Goal: Information Seeking & Learning: Find specific fact

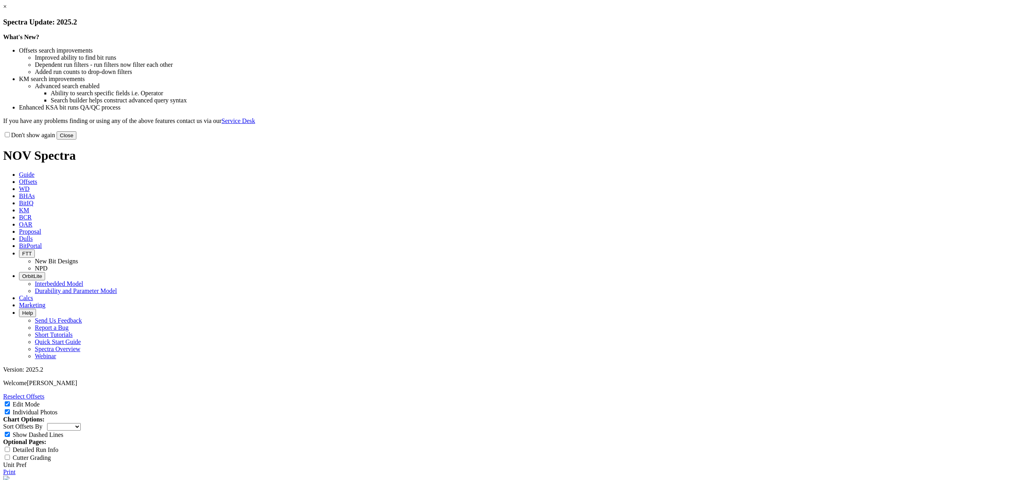
select select "New Bit Design"
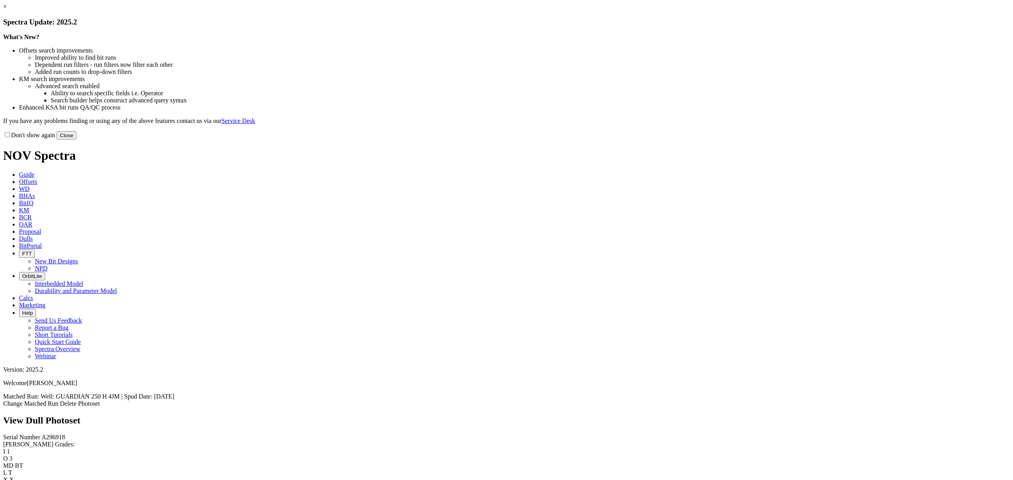
click at [76, 140] on button "Close" at bounding box center [67, 135] width 20 height 8
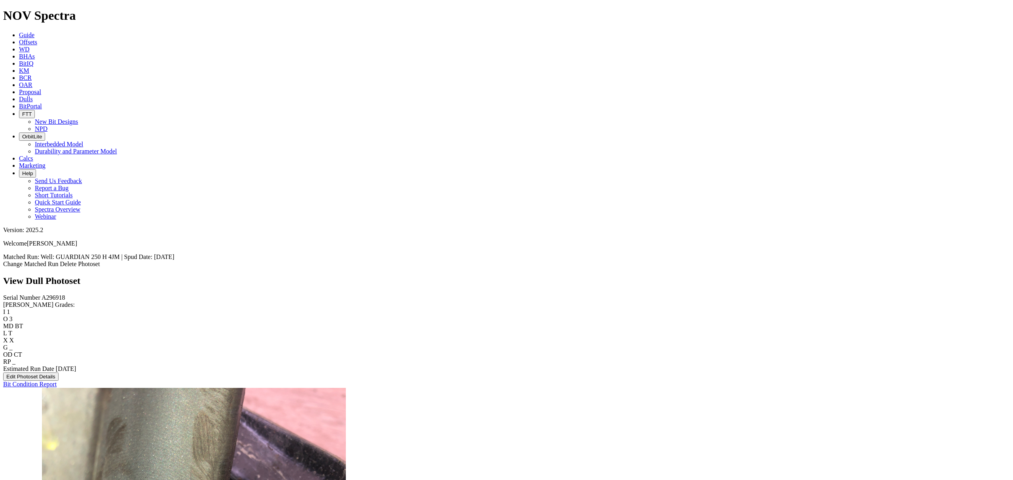
click at [33, 96] on span "Dulls" at bounding box center [26, 99] width 14 height 7
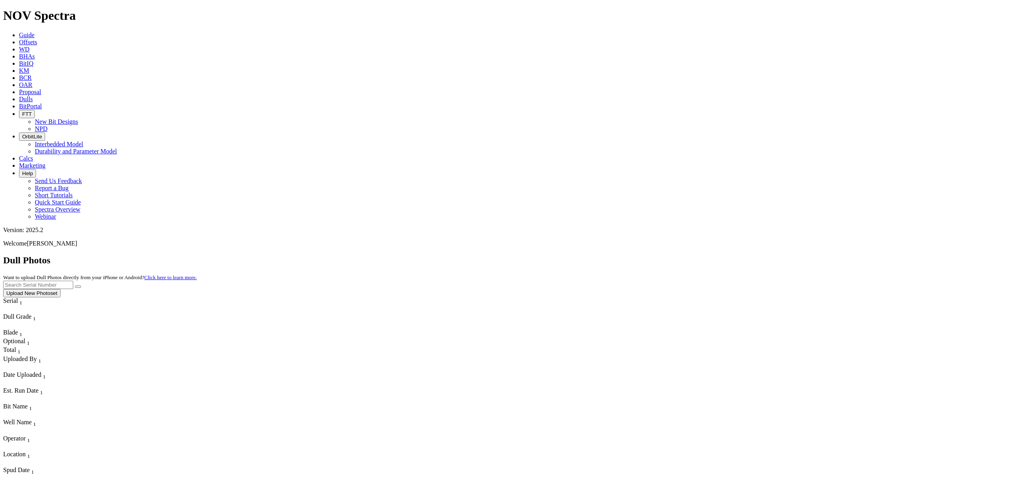
click at [73, 281] on input "text" at bounding box center [38, 285] width 70 height 8
paste input "A308334"
type input "A308334"
click at [81, 286] on button "submit" at bounding box center [78, 287] width 6 height 2
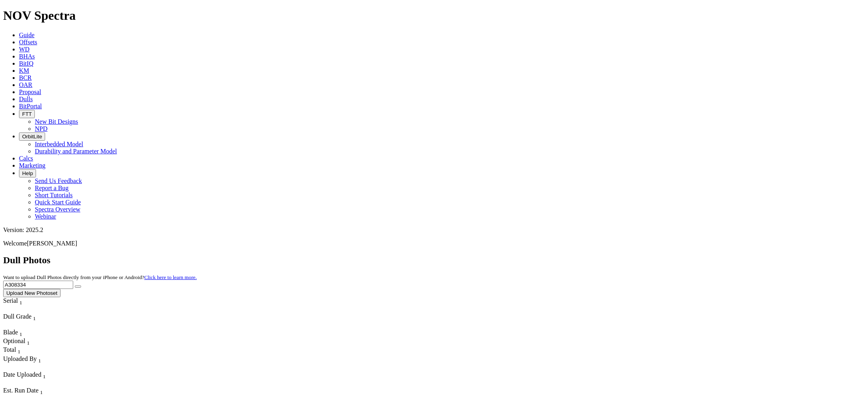
click at [73, 281] on input "A308334" at bounding box center [38, 285] width 70 height 8
paste input "432"
click at [81, 286] on button "submit" at bounding box center [78, 287] width 6 height 2
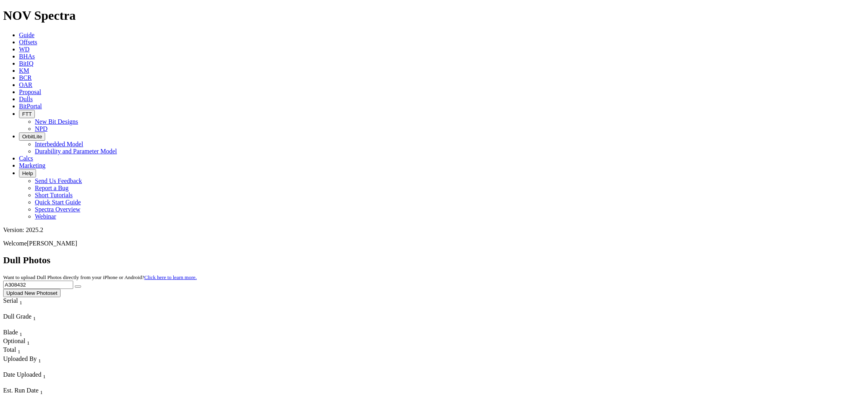
click at [73, 281] on input "A308432" at bounding box center [38, 285] width 70 height 8
paste input "3183"
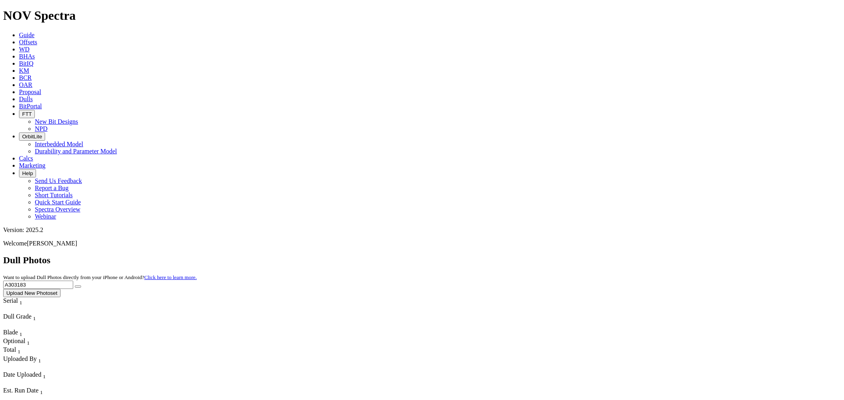
click at [78, 287] on icon "submit" at bounding box center [78, 287] width 0 height 0
drag, startPoint x: 394, startPoint y: 61, endPoint x: 554, endPoint y: 206, distance: 216.5
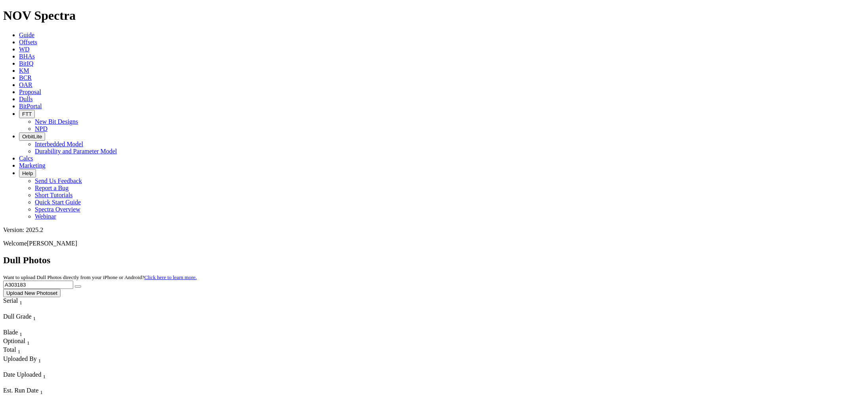
click at [73, 281] on input "A303183" at bounding box center [38, 285] width 70 height 8
paste input "4888"
click at [81, 286] on button "submit" at bounding box center [78, 287] width 6 height 2
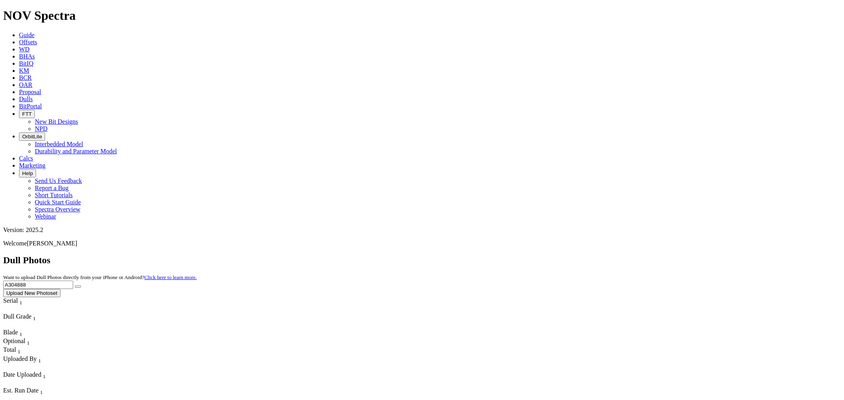
click at [73, 281] on input "A304888" at bounding box center [38, 285] width 70 height 8
paste input "295864"
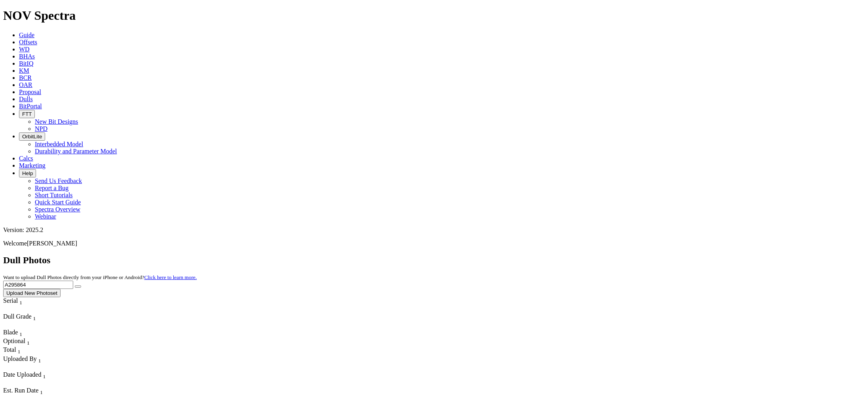
click at [81, 286] on button "submit" at bounding box center [78, 287] width 6 height 2
click at [73, 281] on input "A295864" at bounding box center [38, 285] width 70 height 8
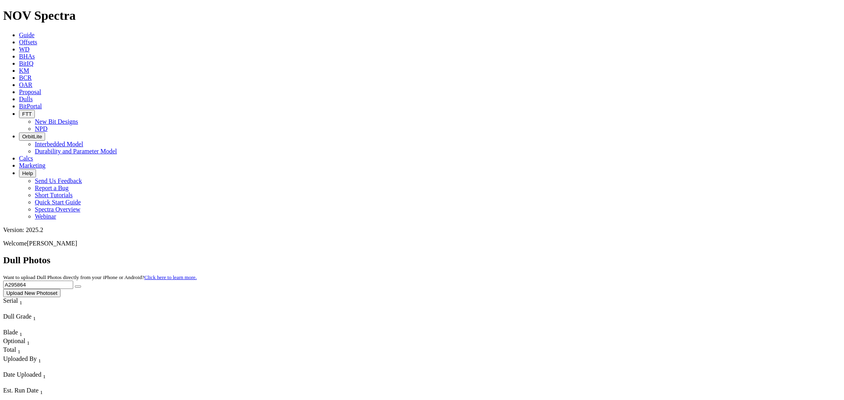
paste input "6218"
click at [78, 287] on icon "submit" at bounding box center [78, 287] width 0 height 0
click at [73, 281] on input "A296218" at bounding box center [38, 285] width 70 height 8
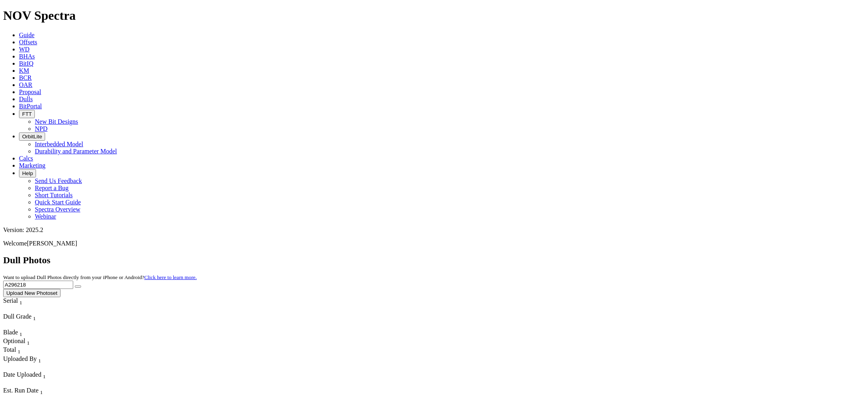
paste input "307825"
click at [78, 287] on icon "submit" at bounding box center [78, 287] width 0 height 0
click at [73, 281] on input "A307825" at bounding box center [38, 285] width 70 height 8
paste input "3183"
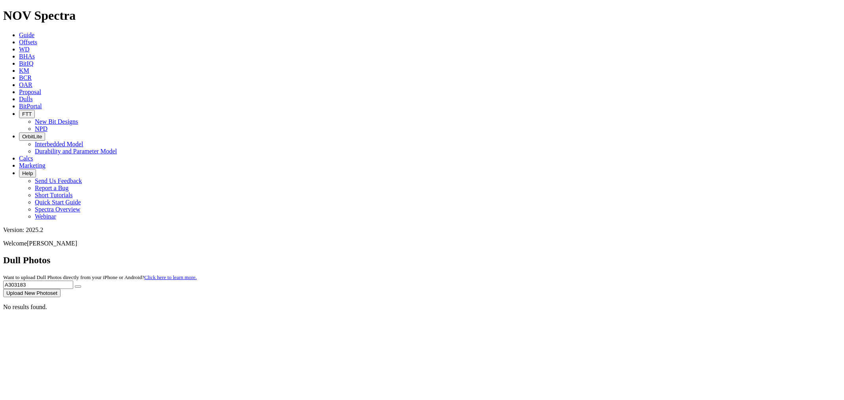
click at [81, 286] on button "submit" at bounding box center [78, 287] width 6 height 2
click at [73, 281] on input "A303183" at bounding box center [38, 285] width 70 height 8
paste input "6217"
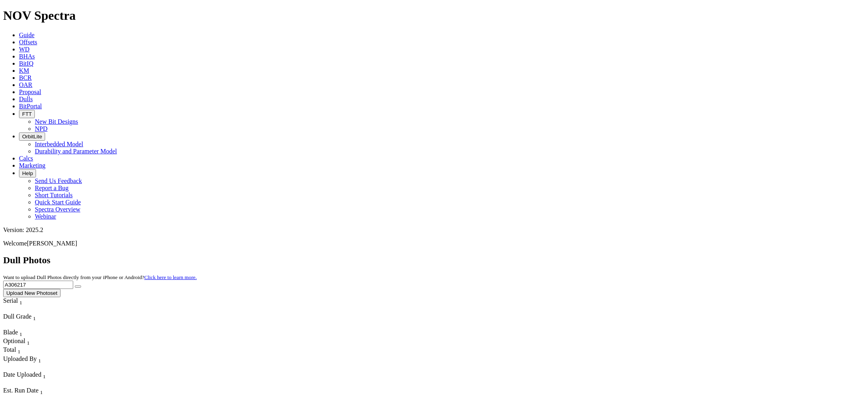
type input "A306217"
click at [81, 286] on button "submit" at bounding box center [78, 287] width 6 height 2
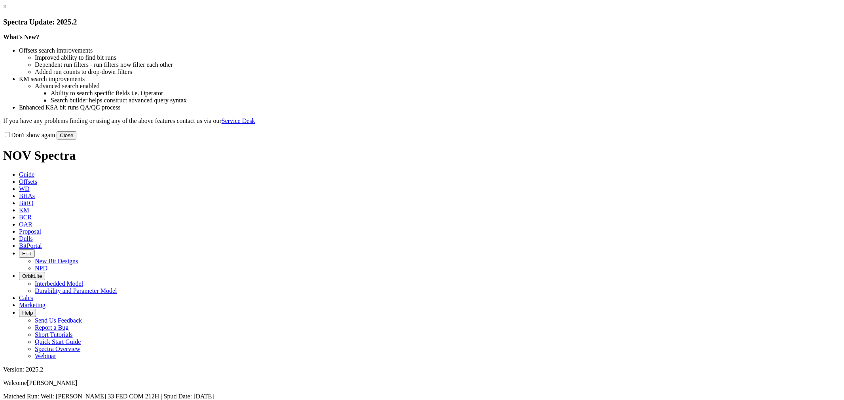
click at [576, 140] on div "Don't show again Close" at bounding box center [421, 135] width 837 height 9
click at [76, 140] on button "Close" at bounding box center [67, 135] width 20 height 8
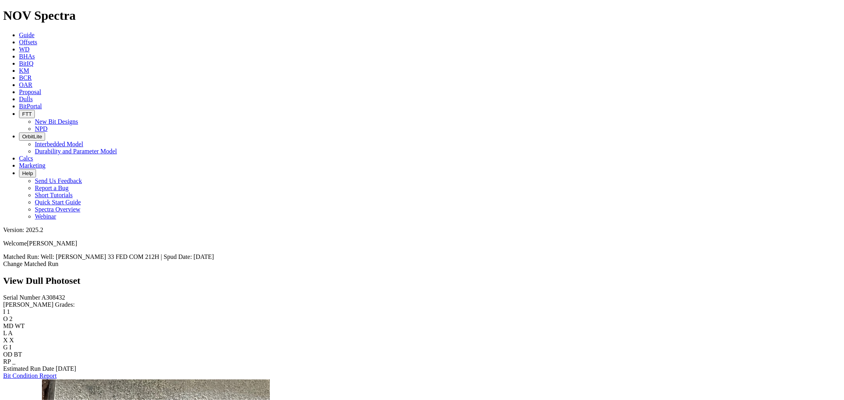
scroll to position [879, 0]
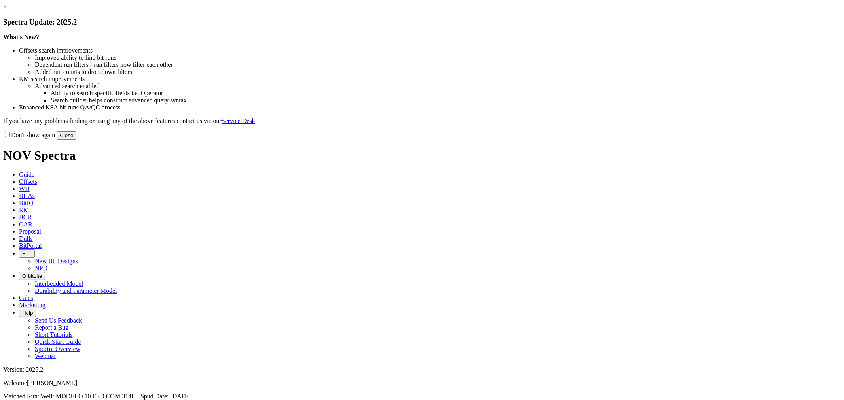
click at [76, 140] on button "Close" at bounding box center [67, 135] width 20 height 8
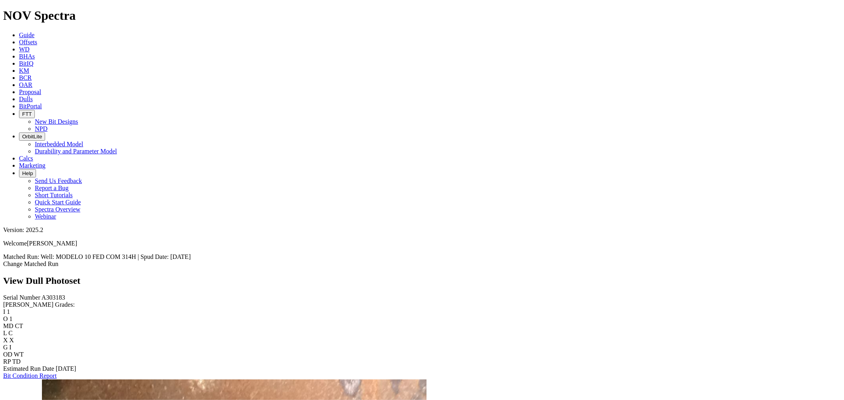
scroll to position [220, 0]
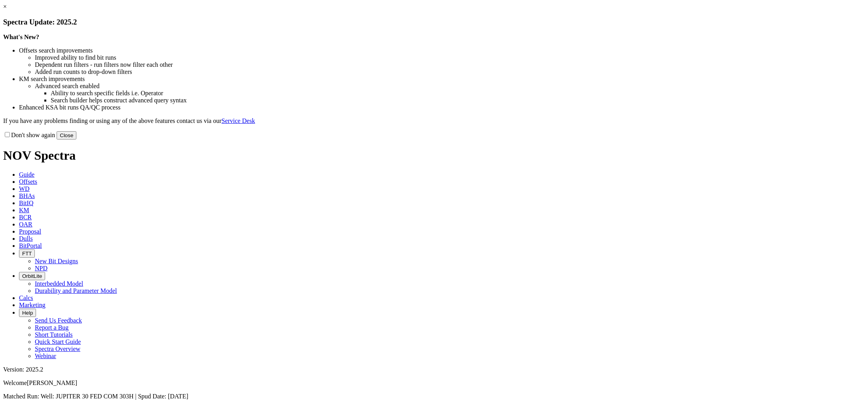
click at [76, 140] on button "Close" at bounding box center [67, 135] width 20 height 8
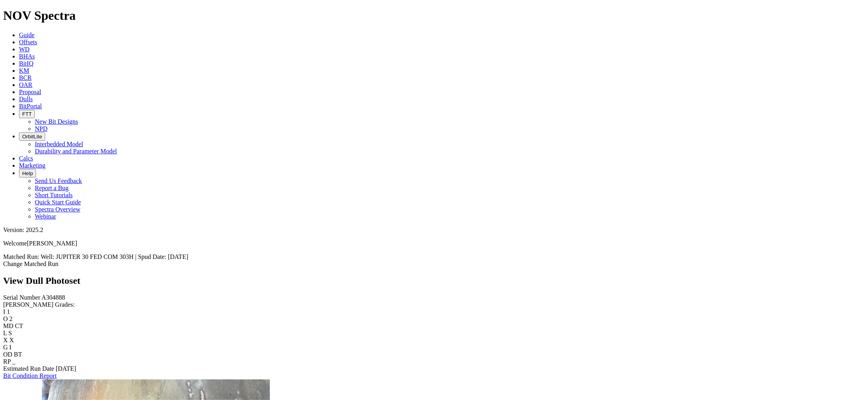
scroll to position [439, 0]
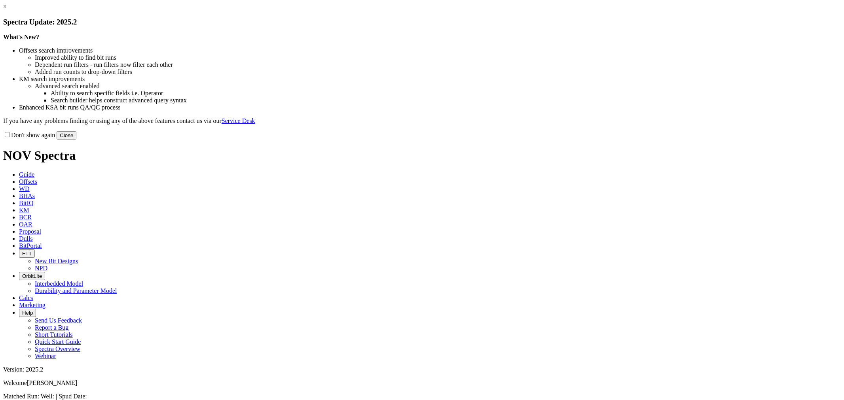
click at [76, 140] on button "Close" at bounding box center [67, 135] width 20 height 8
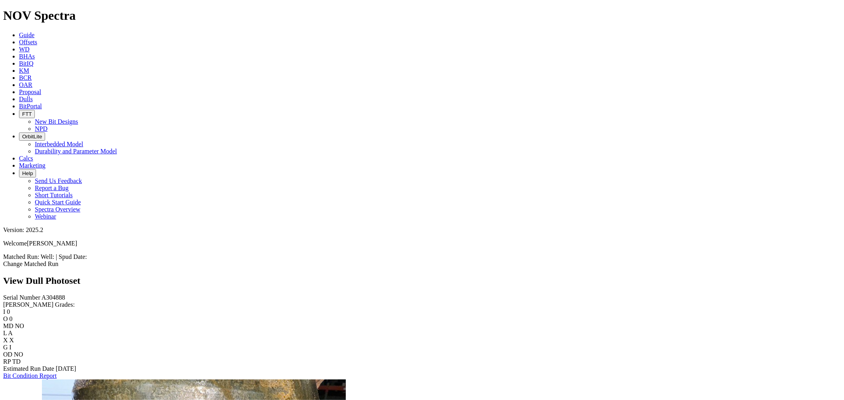
scroll to position [659, 0]
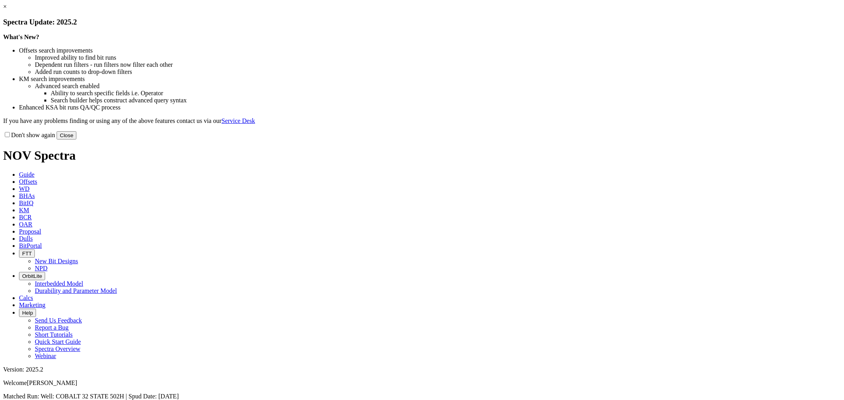
click at [76, 140] on button "Close" at bounding box center [67, 135] width 20 height 8
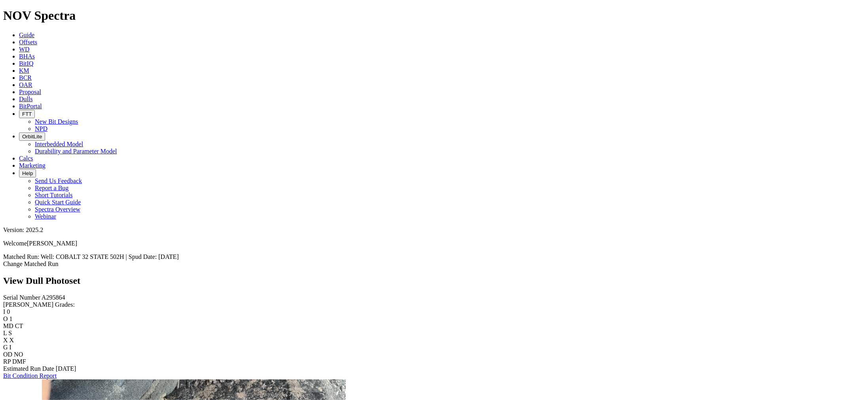
scroll to position [967, 0]
drag, startPoint x: 481, startPoint y: 191, endPoint x: 439, endPoint y: 213, distance: 47.1
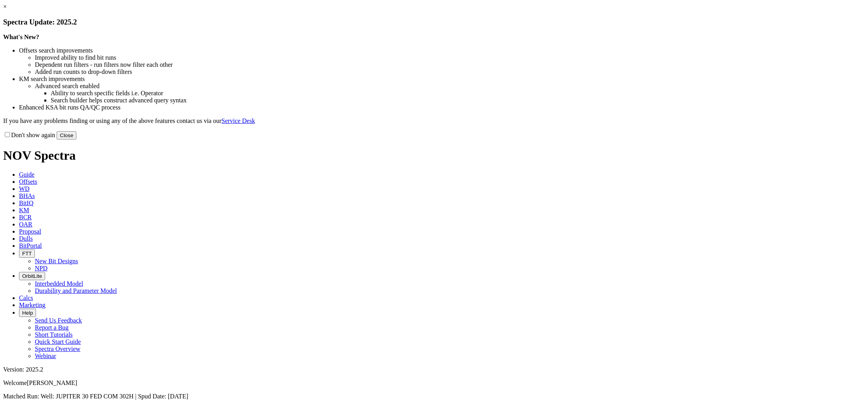
click at [76, 140] on button "Close" at bounding box center [67, 135] width 20 height 8
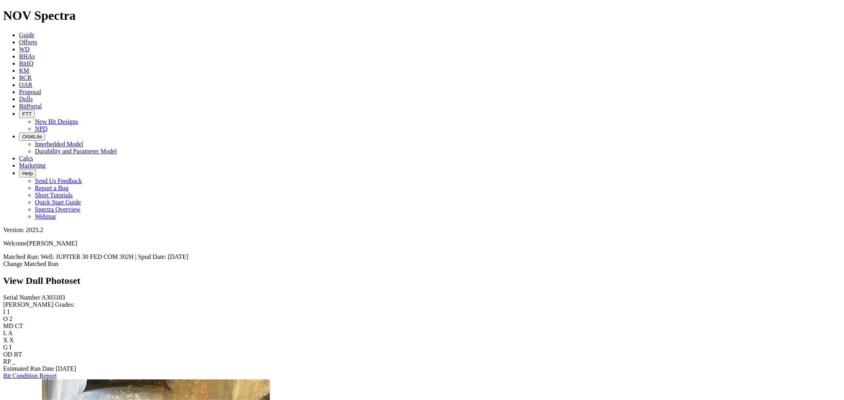
scroll to position [44, 0]
